Goal: Task Accomplishment & Management: Manage account settings

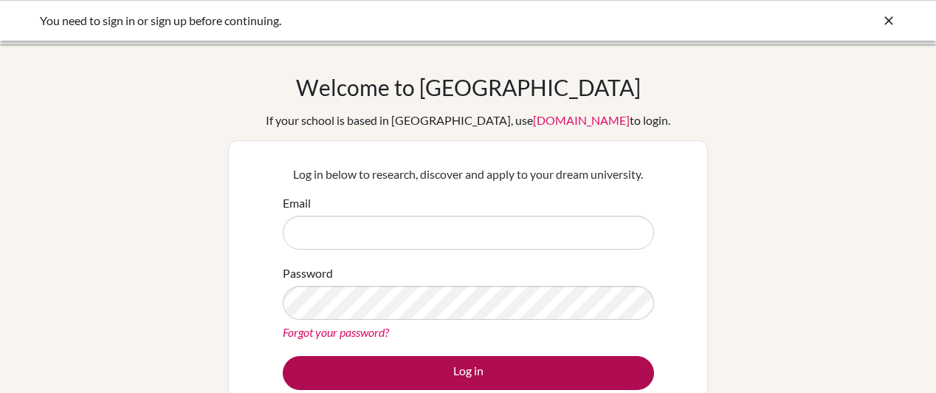
type input "sigriffiths@westwood.ac.bw"
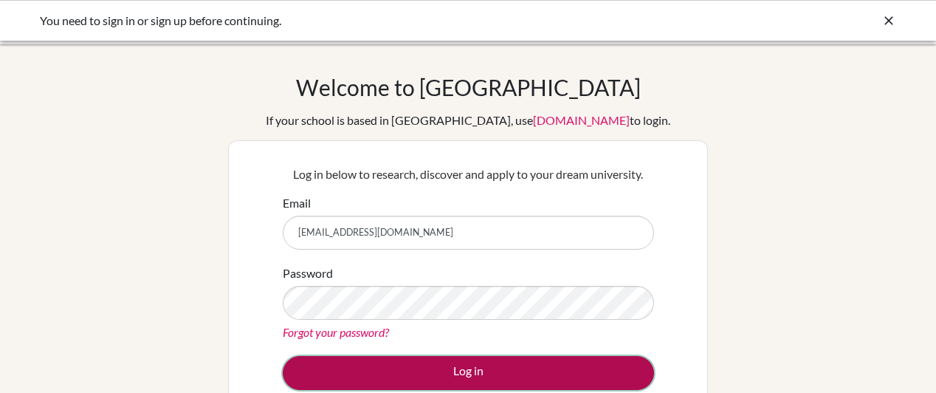
click at [469, 373] on button "Log in" at bounding box center [468, 373] width 371 height 34
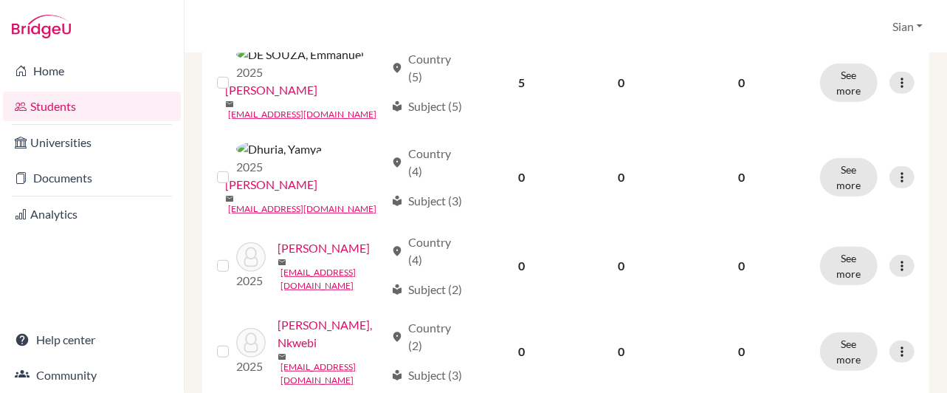
scroll to position [470, 0]
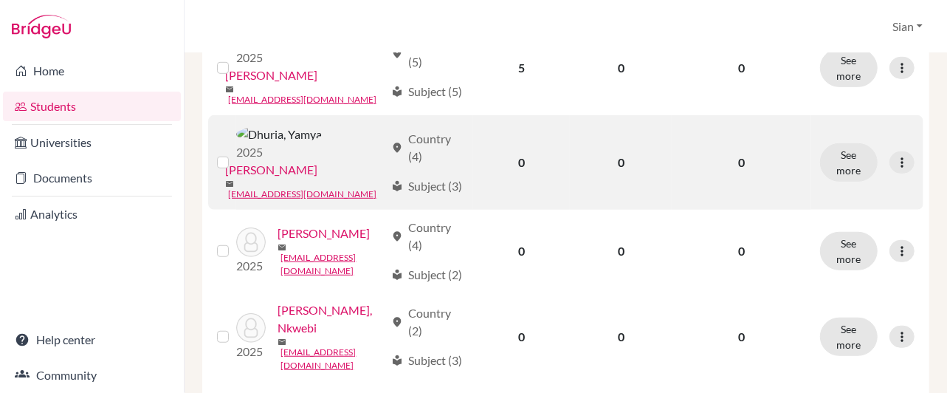
click at [235, 154] on label at bounding box center [235, 154] width 0 height 0
click at [0, 0] on input "checkbox" at bounding box center [0, 0] width 0 height 0
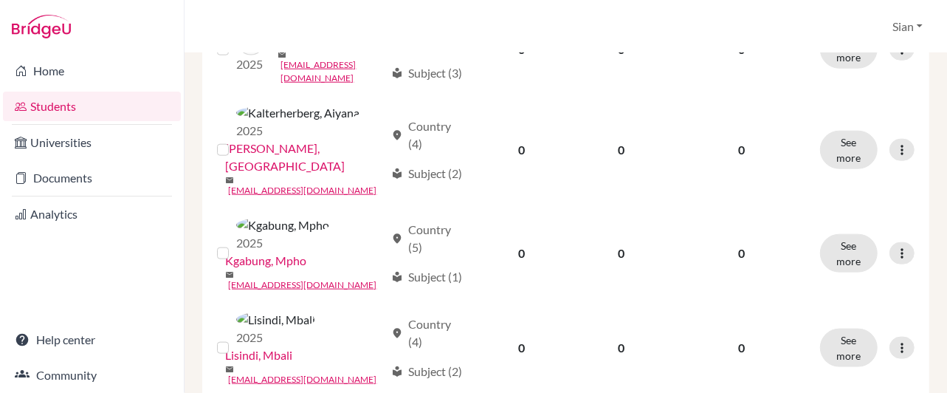
scroll to position [820, 0]
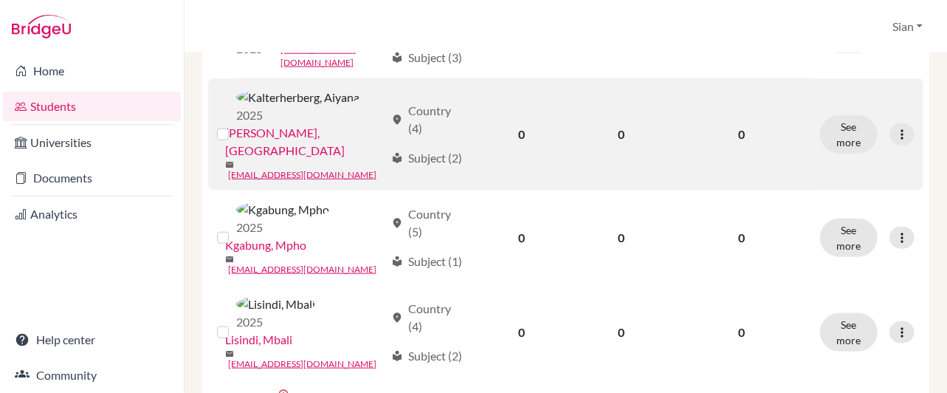
click at [235, 126] on label at bounding box center [235, 126] width 0 height 0
click at [0, 0] on input "checkbox" at bounding box center [0, 0] width 0 height 0
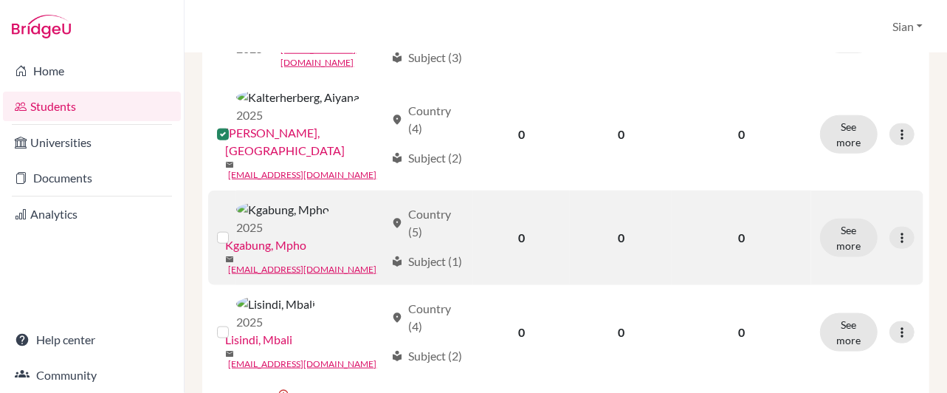
click at [235, 229] on label at bounding box center [235, 229] width 0 height 0
click at [0, 0] on input "checkbox" at bounding box center [0, 0] width 0 height 0
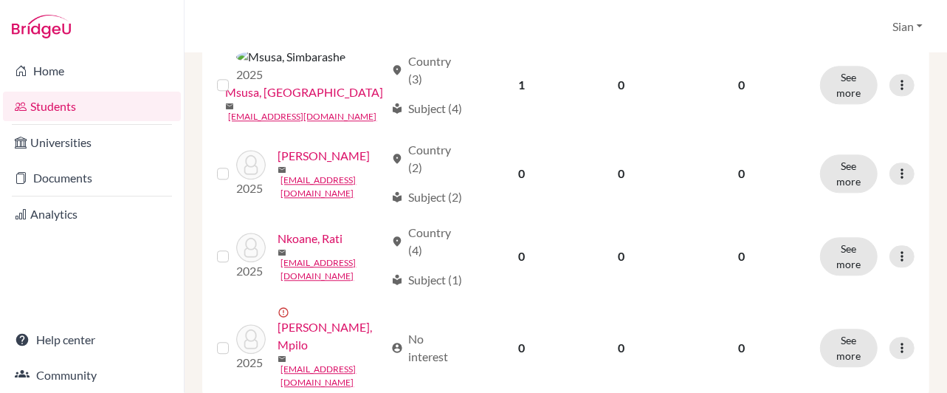
scroll to position [1819, 0]
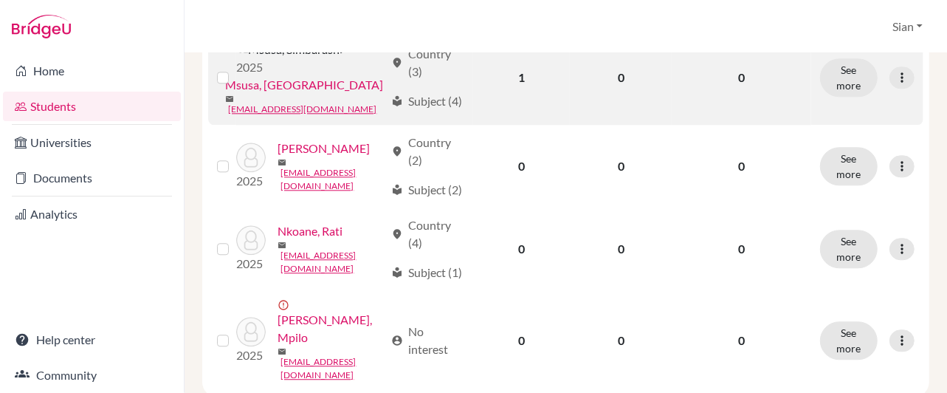
click at [235, 69] on label at bounding box center [235, 69] width 0 height 0
click at [0, 0] on input "checkbox" at bounding box center [0, 0] width 0 height 0
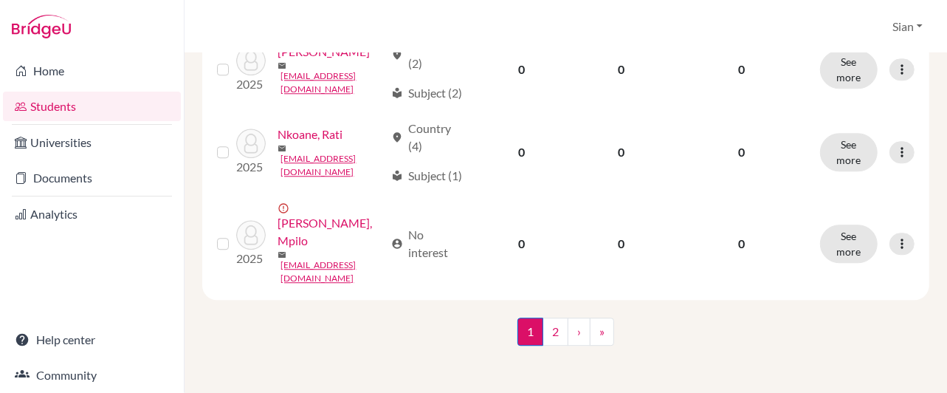
scroll to position [2048, 0]
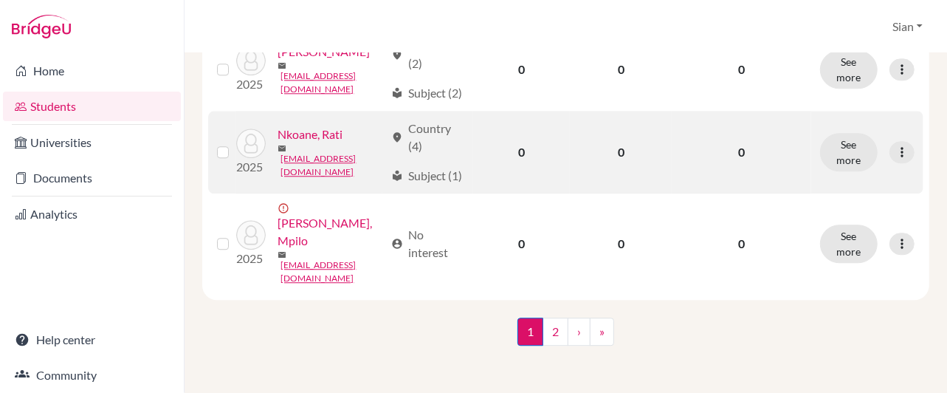
click at [235, 143] on label at bounding box center [235, 143] width 0 height 0
click at [0, 0] on input "checkbox" at bounding box center [0, 0] width 0 height 0
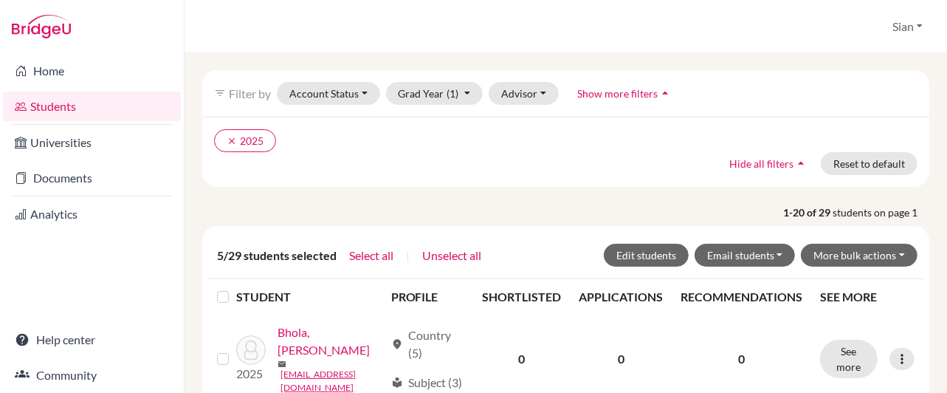
scroll to position [28, 0]
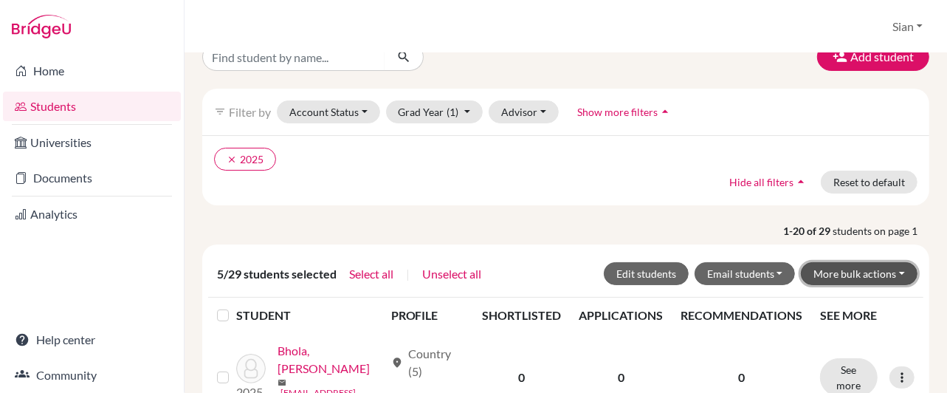
click at [850, 272] on button "More bulk actions" at bounding box center [859, 273] width 117 height 23
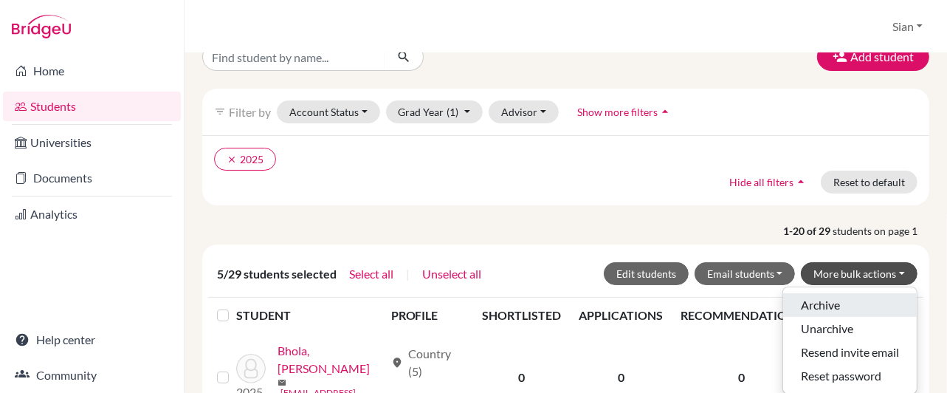
click at [815, 302] on button "Archive" at bounding box center [850, 305] width 134 height 24
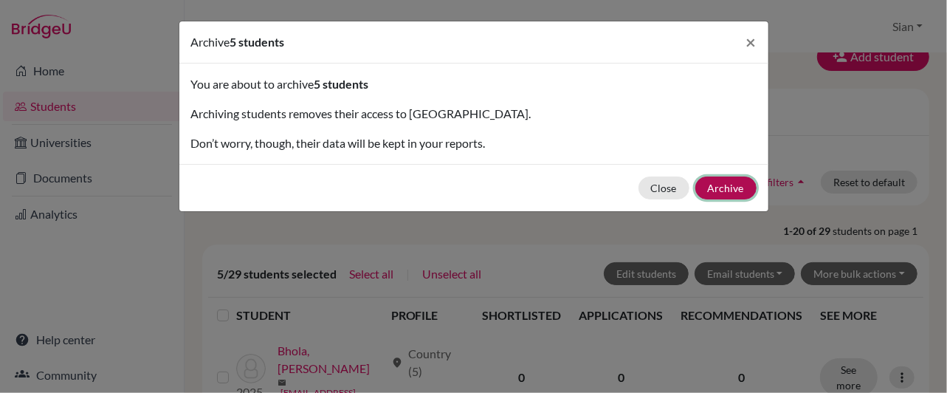
click at [719, 188] on button "Archive" at bounding box center [726, 187] width 61 height 23
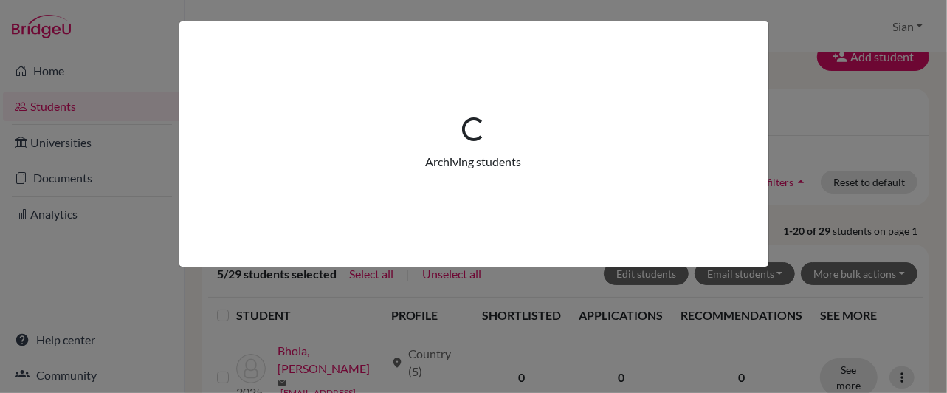
scroll to position [0, 0]
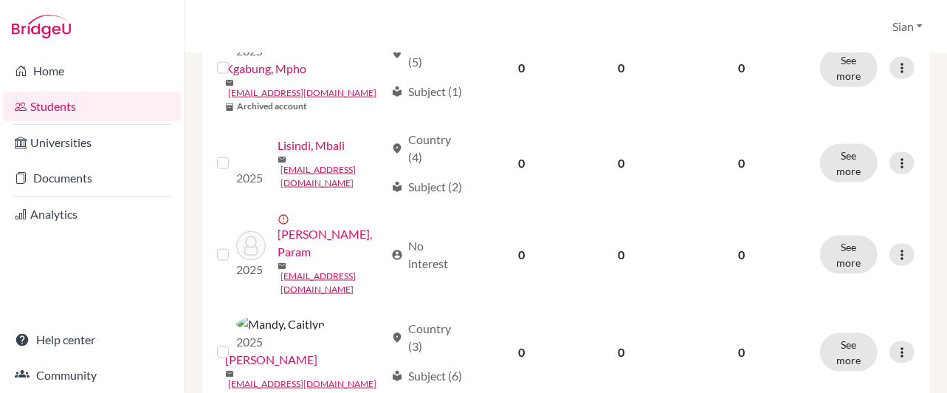
scroll to position [1025, 0]
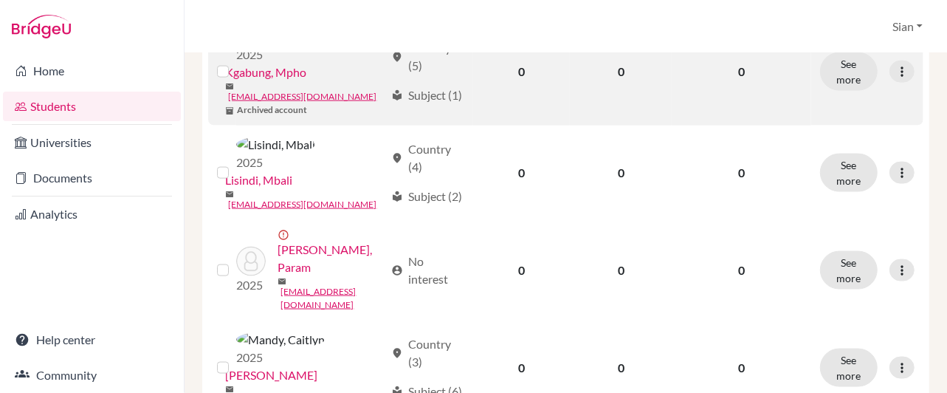
click at [235, 63] on label at bounding box center [235, 63] width 0 height 0
click at [0, 0] on input "checkbox" at bounding box center [0, 0] width 0 height 0
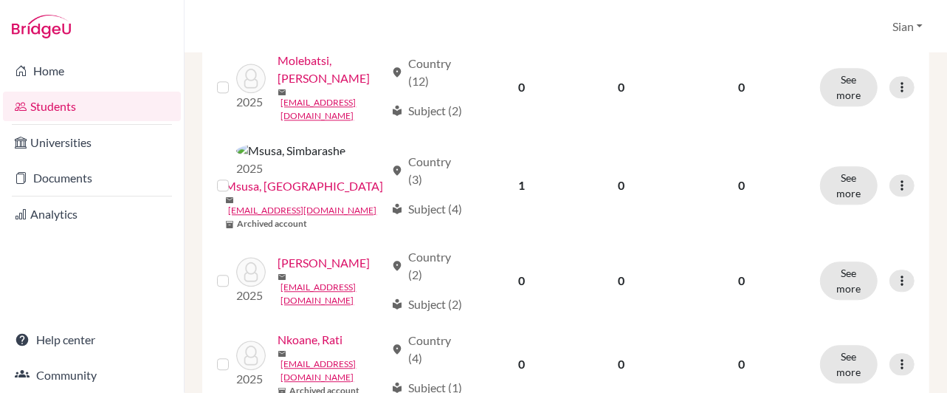
scroll to position [1814, 0]
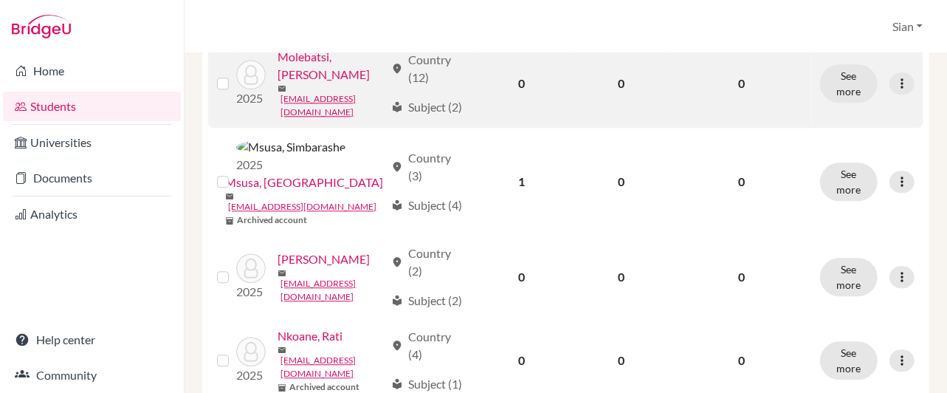
click at [235, 75] on label at bounding box center [235, 75] width 0 height 0
click at [0, 0] on input "checkbox" at bounding box center [0, 0] width 0 height 0
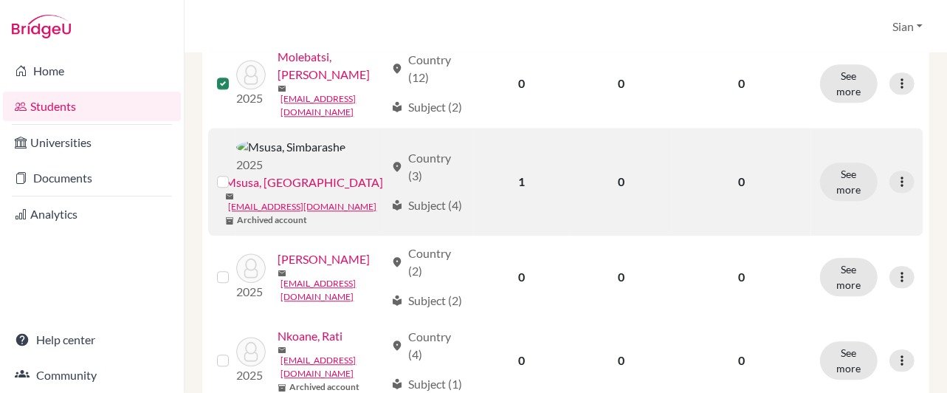
click at [235, 173] on label at bounding box center [235, 173] width 0 height 0
click at [0, 0] on input "checkbox" at bounding box center [0, 0] width 0 height 0
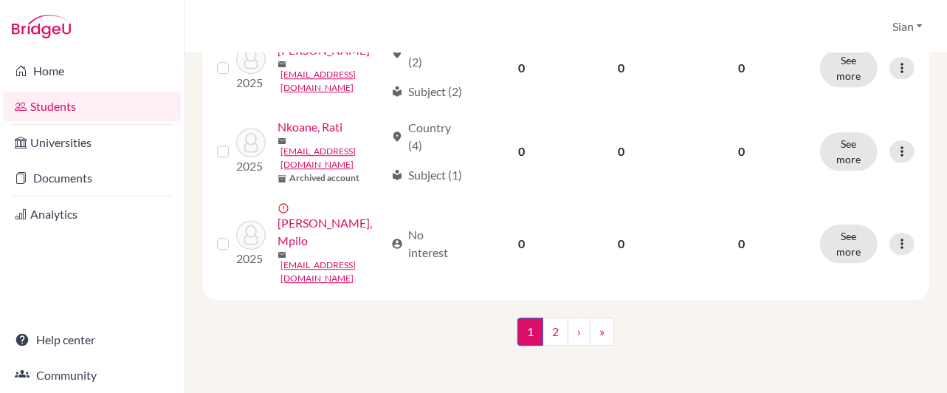
scroll to position [2117, 0]
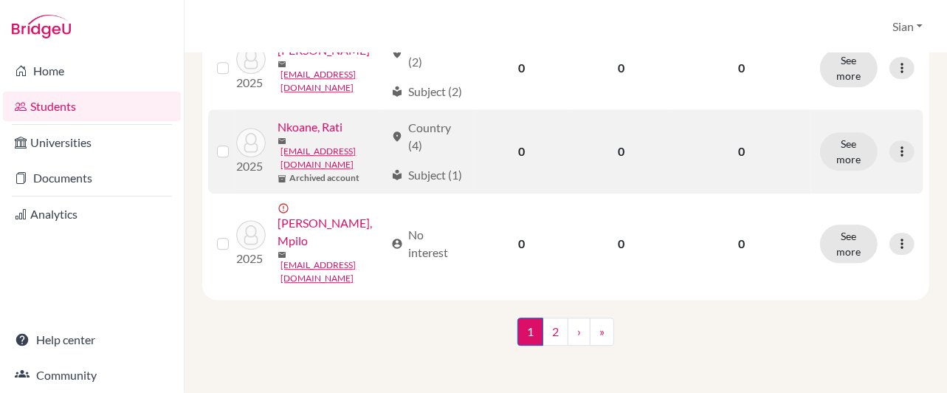
click at [235, 143] on label at bounding box center [235, 143] width 0 height 0
click at [0, 0] on input "checkbox" at bounding box center [0, 0] width 0 height 0
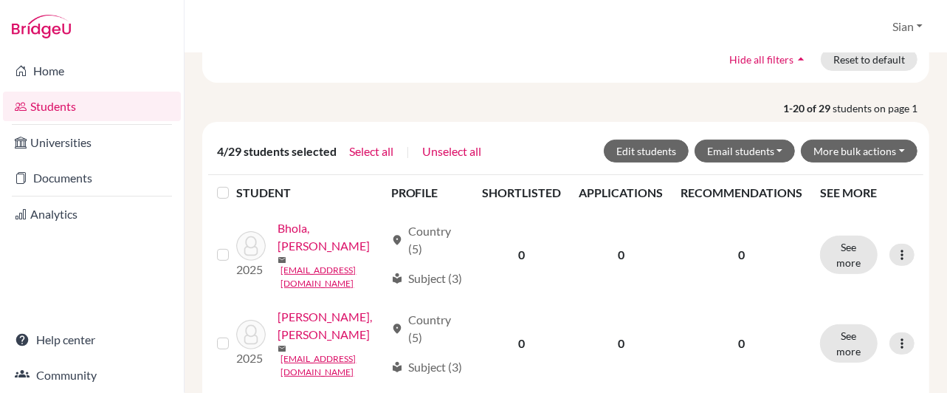
scroll to position [195, 0]
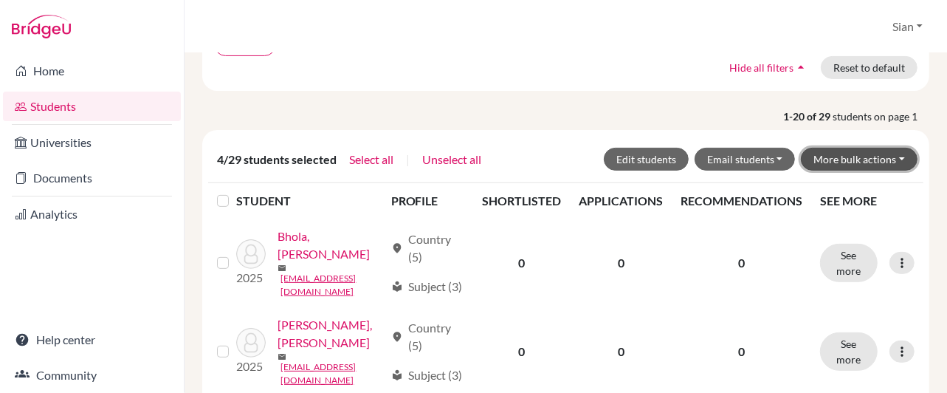
click at [861, 157] on button "More bulk actions" at bounding box center [859, 159] width 117 height 23
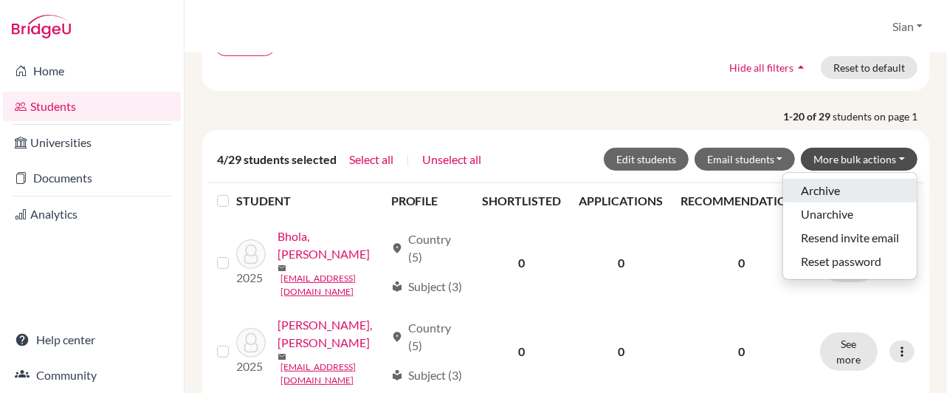
click at [805, 188] on button "Archive" at bounding box center [850, 191] width 134 height 24
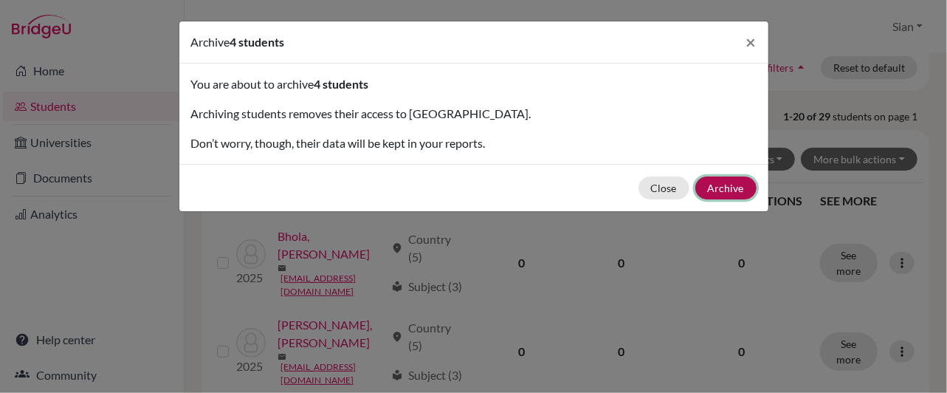
click at [730, 188] on button "Archive" at bounding box center [726, 187] width 61 height 23
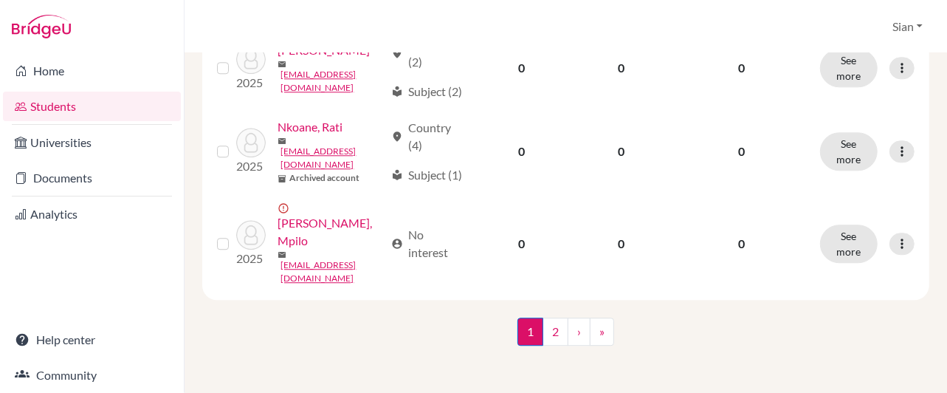
scroll to position [2104, 0]
click at [553, 328] on link "2" at bounding box center [556, 332] width 26 height 28
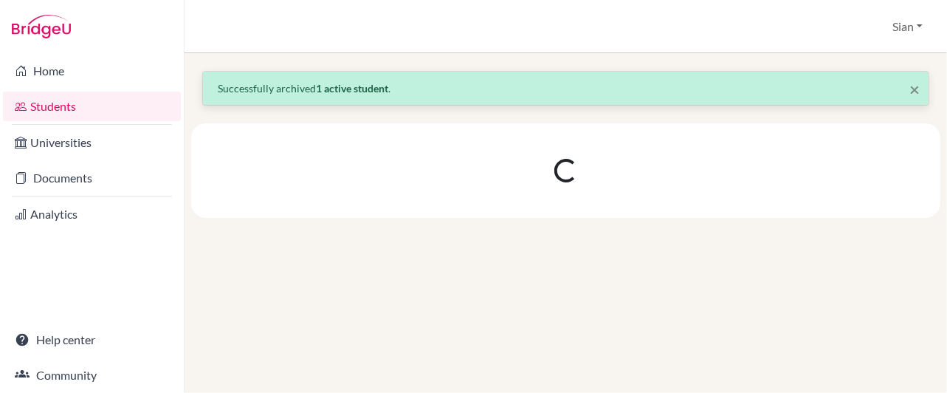
scroll to position [0, 0]
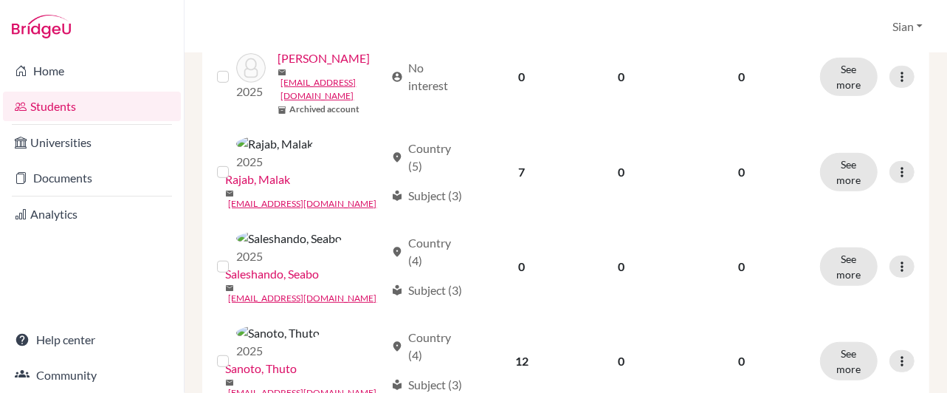
scroll to position [341, 0]
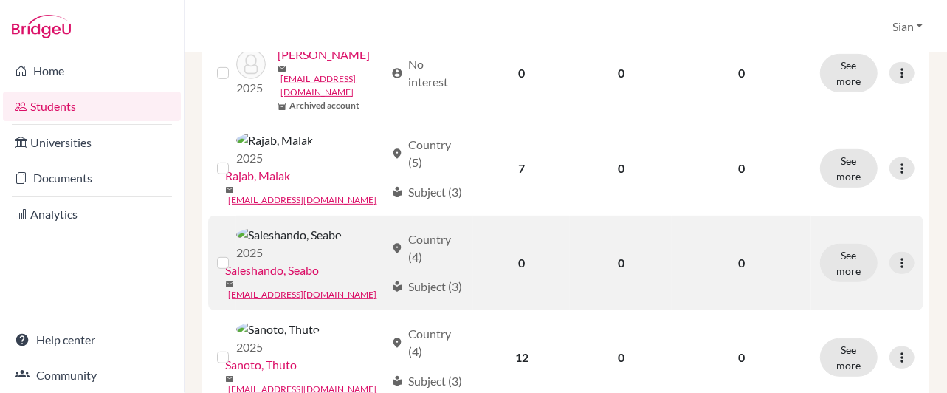
click at [235, 254] on label at bounding box center [235, 254] width 0 height 0
click at [0, 0] on input "checkbox" at bounding box center [0, 0] width 0 height 0
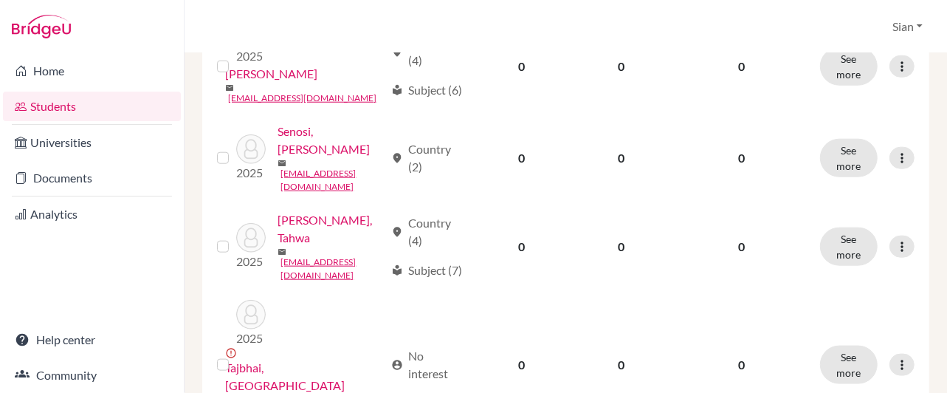
scroll to position [789, 0]
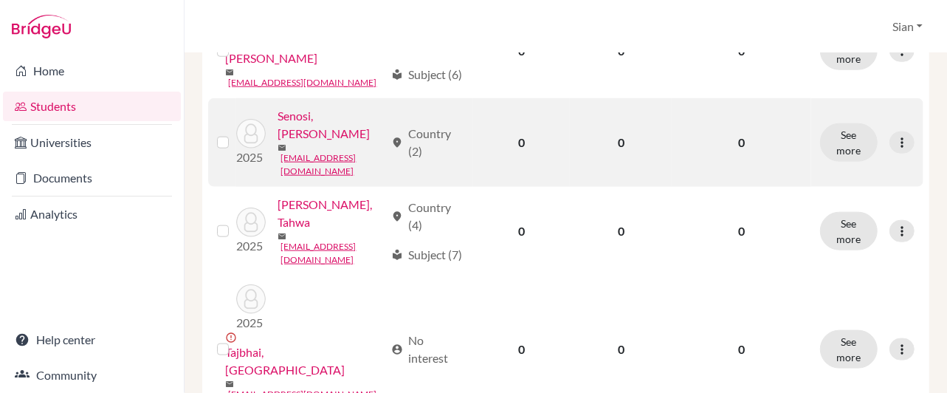
click at [235, 134] on label at bounding box center [235, 134] width 0 height 0
click at [0, 0] on input "checkbox" at bounding box center [0, 0] width 0 height 0
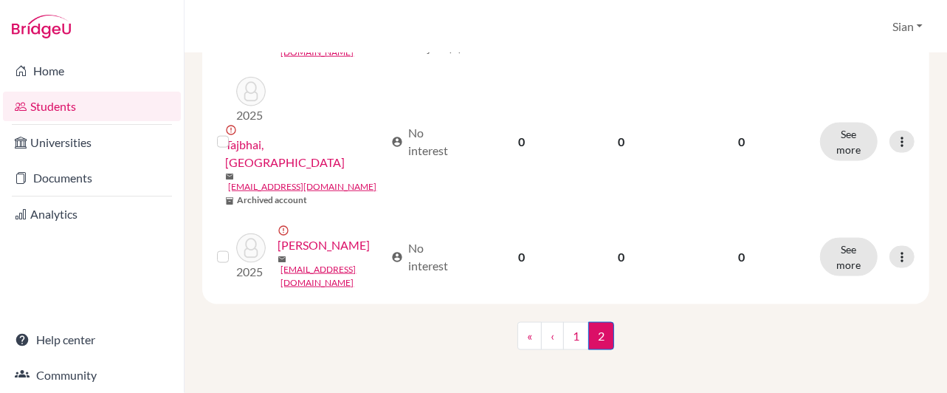
scroll to position [1007, 0]
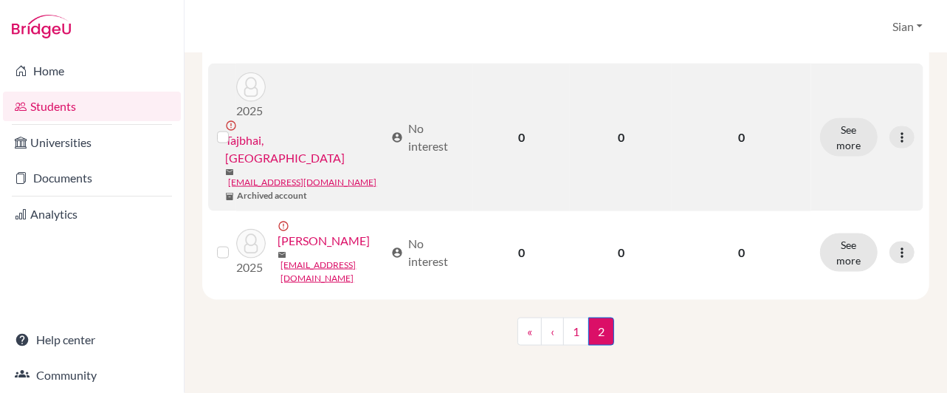
click at [235, 128] on label at bounding box center [235, 128] width 0 height 0
click at [0, 0] on input "checkbox" at bounding box center [0, 0] width 0 height 0
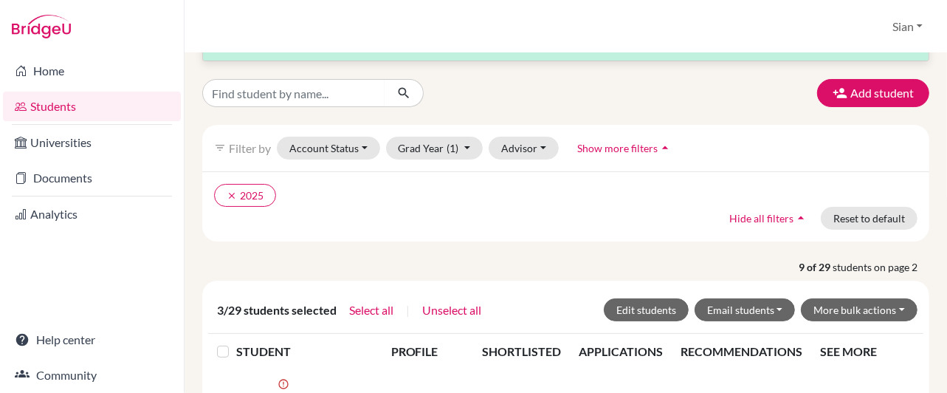
scroll to position [0, 0]
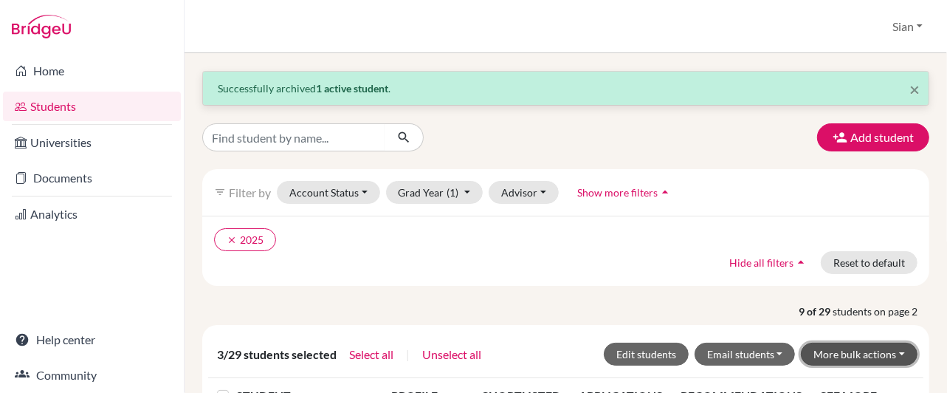
click at [857, 351] on button "More bulk actions" at bounding box center [859, 354] width 117 height 23
click at [813, 382] on button "Archive" at bounding box center [850, 386] width 134 height 24
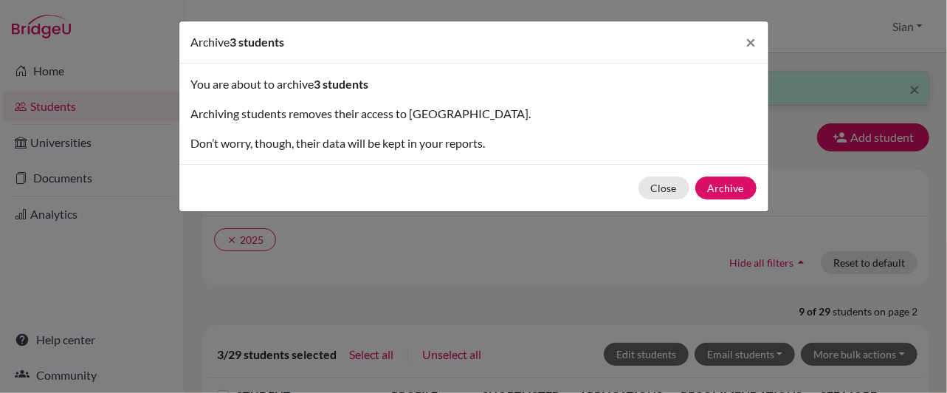
click at [813, 382] on div "Archive 3 students × You are about to archive 3 students Archiving students rem…" at bounding box center [473, 196] width 947 height 393
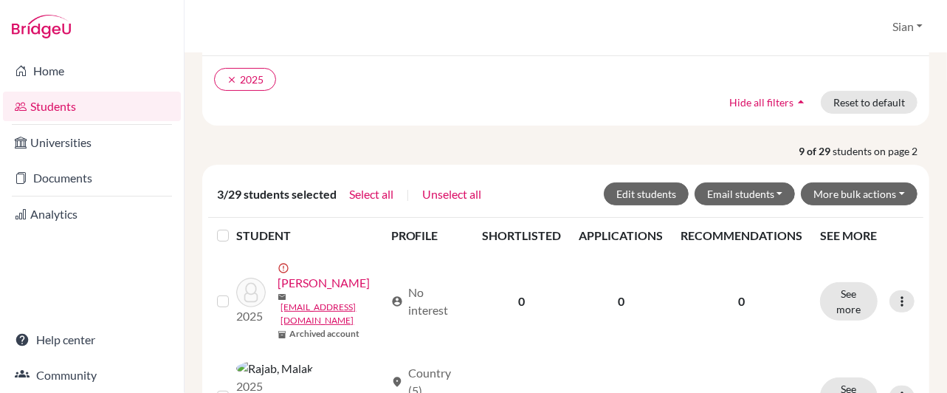
scroll to position [191, 0]
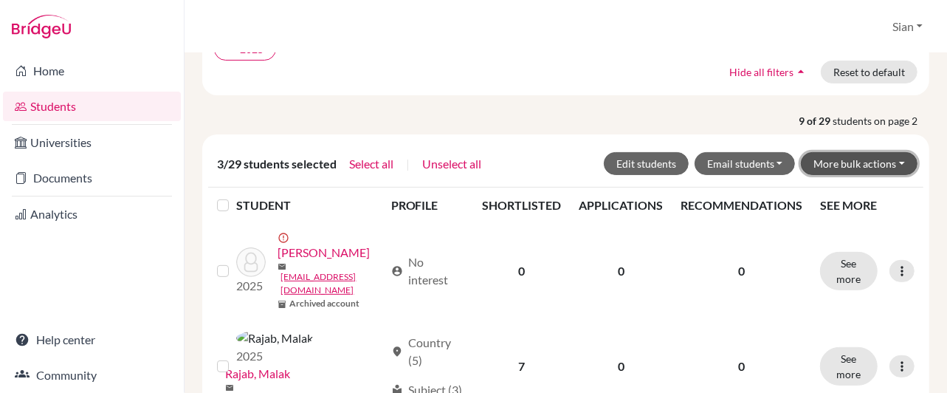
click at [843, 159] on button "More bulk actions" at bounding box center [859, 163] width 117 height 23
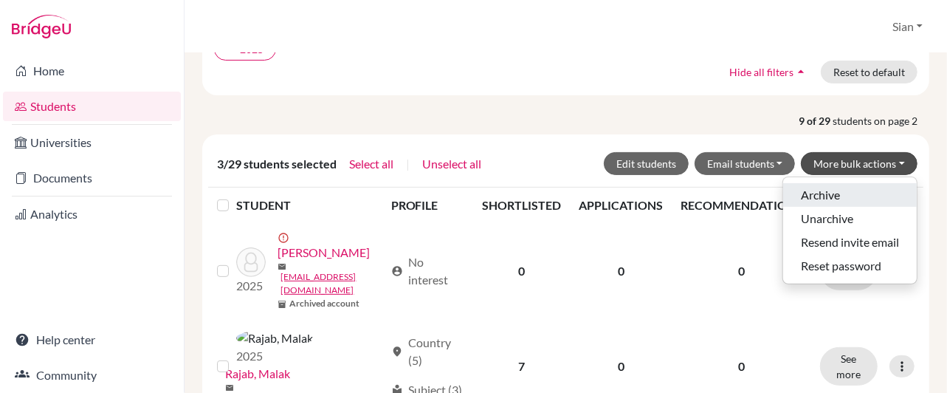
click at [829, 183] on button "Archive" at bounding box center [850, 195] width 134 height 24
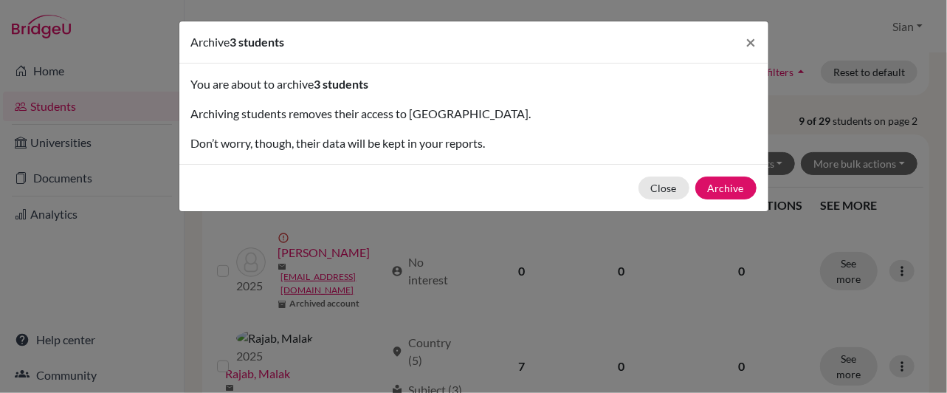
click at [829, 179] on div "Archive 3 students × You are about to archive 3 students Archiving students rem…" at bounding box center [473, 196] width 947 height 393
click at [724, 185] on button "Archive" at bounding box center [726, 187] width 61 height 23
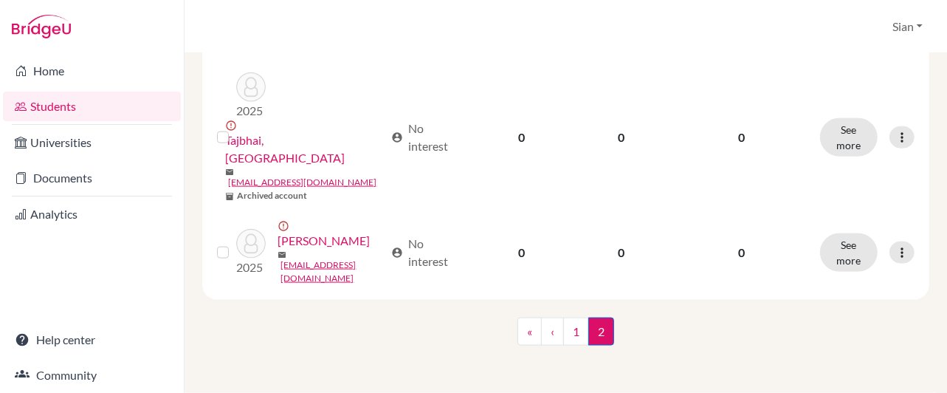
scroll to position [1004, 0]
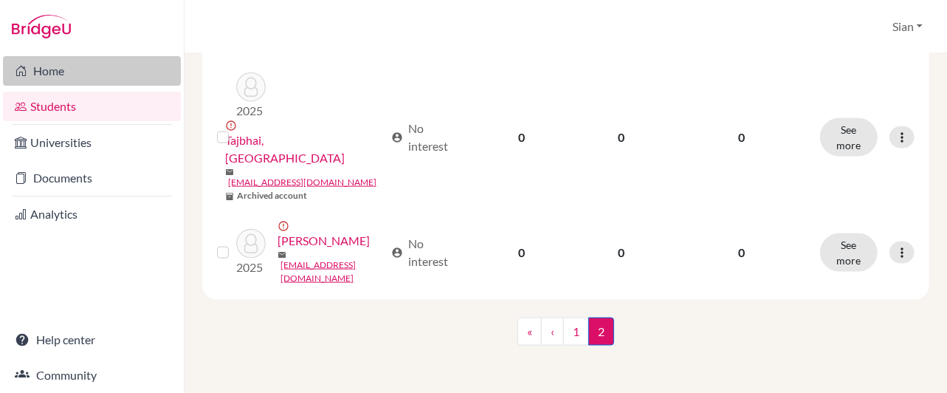
click at [73, 78] on link "Home" at bounding box center [92, 71] width 178 height 30
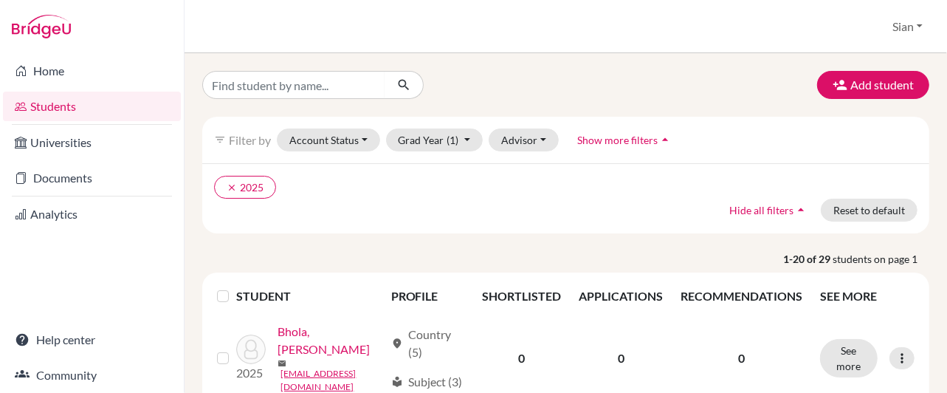
click at [663, 141] on icon "arrow_drop_up" at bounding box center [665, 139] width 15 height 15
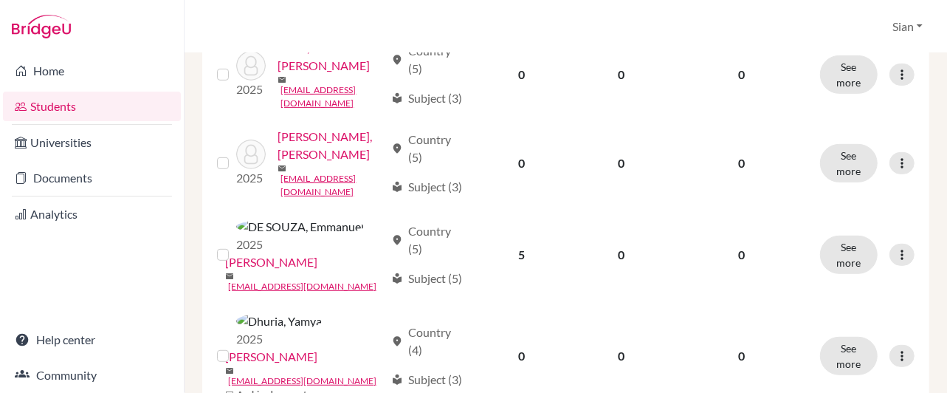
scroll to position [326, 0]
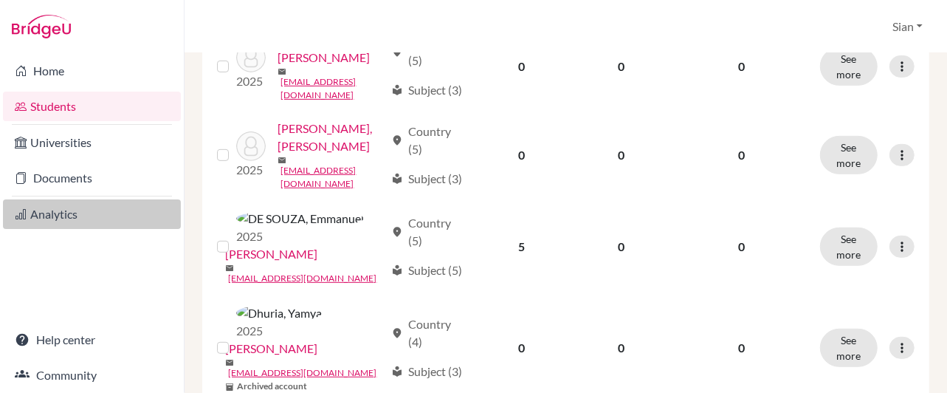
click at [64, 207] on link "Analytics" at bounding box center [92, 214] width 178 height 30
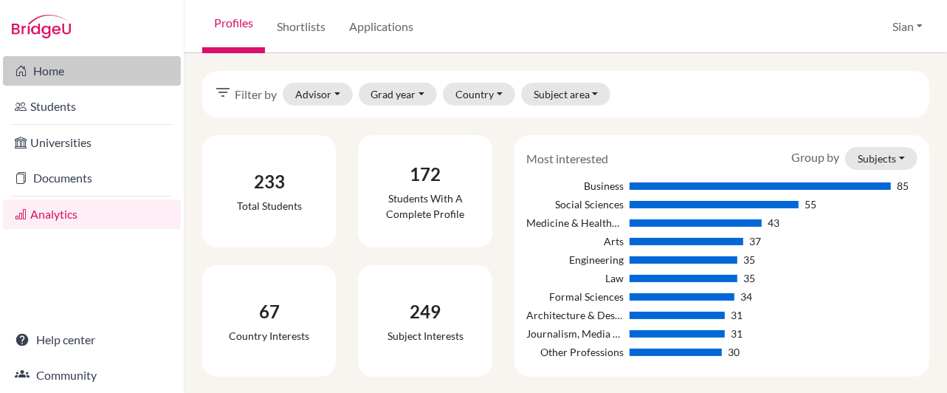
click at [61, 72] on link "Home" at bounding box center [92, 71] width 178 height 30
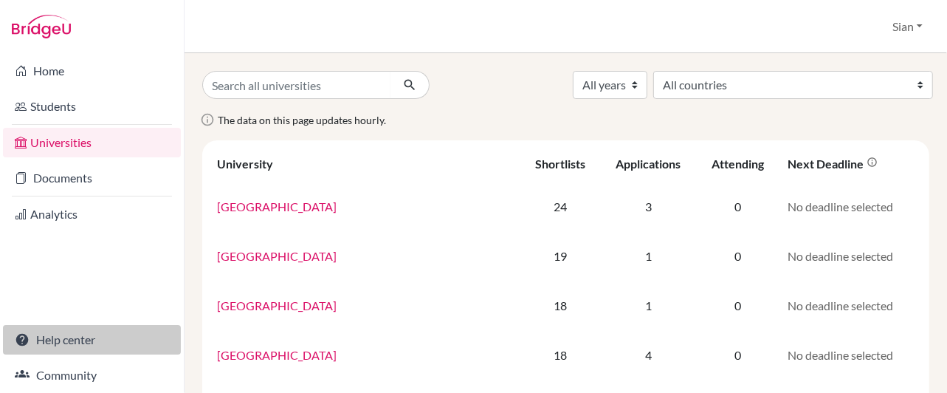
click at [83, 338] on link "Help center" at bounding box center [92, 340] width 178 height 30
drag, startPoint x: 72, startPoint y: 150, endPoint x: 71, endPoint y: 143, distance: 7.4
click at [72, 150] on link "Universities" at bounding box center [92, 143] width 178 height 30
